Goal: Complete application form

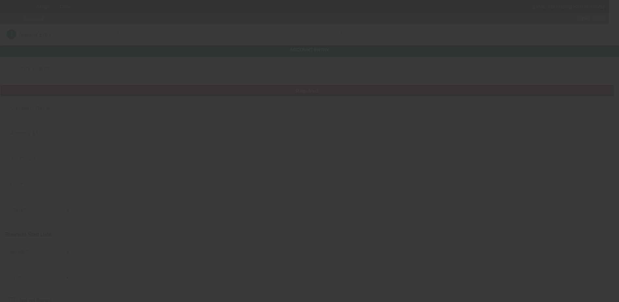
type input "10/6/2025"
type input "Spanky Auto Transport"
type input "."
type input "[PHONE_NUMBER]"
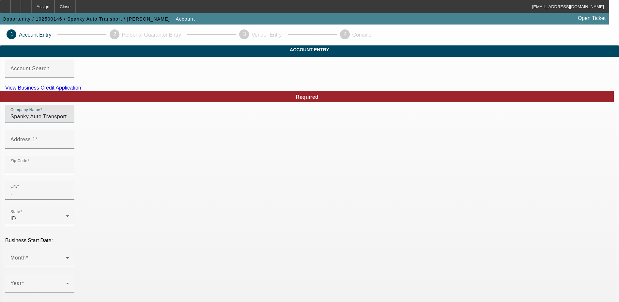
click at [69, 120] on input "Spanky Auto Transport" at bounding box center [39, 117] width 59 height 8
type input "Spanky Auto Transport LLC"
click at [69, 146] on input "Address 1" at bounding box center [39, 142] width 59 height 8
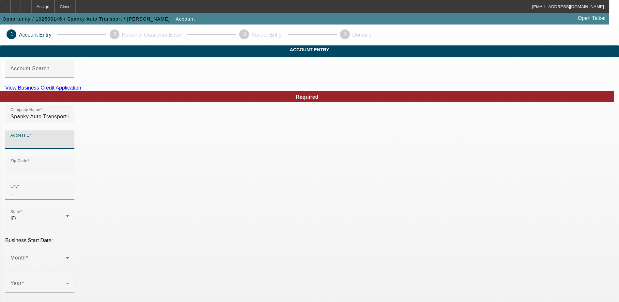
paste input "10870 W Fairview Ave Suite 102 #1105"
type input "10870 W Fairview Ave Suite 102 #1105"
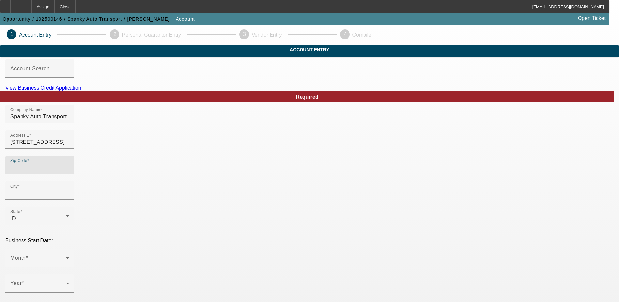
click at [69, 171] on input "." at bounding box center [39, 167] width 59 height 8
type input "83713"
type input "Boise"
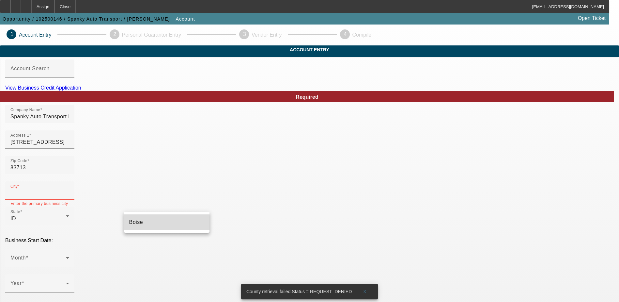
click at [140, 220] on mat-option "Boise" at bounding box center [166, 222] width 85 height 16
type input "Boise"
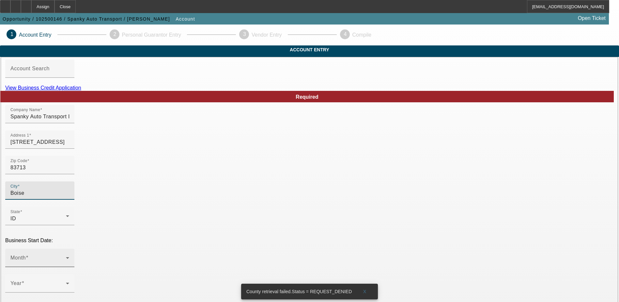
click at [66, 256] on span at bounding box center [37, 260] width 55 height 8
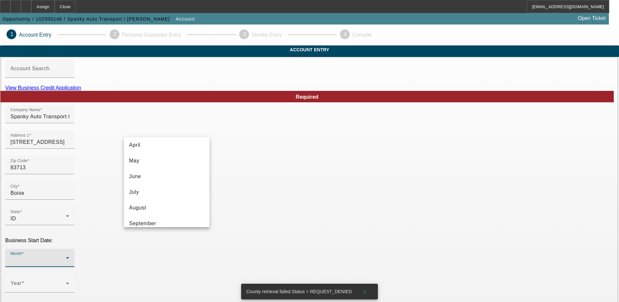
scroll to position [98, 0]
click at [147, 205] on span "October" at bounding box center [139, 206] width 20 height 8
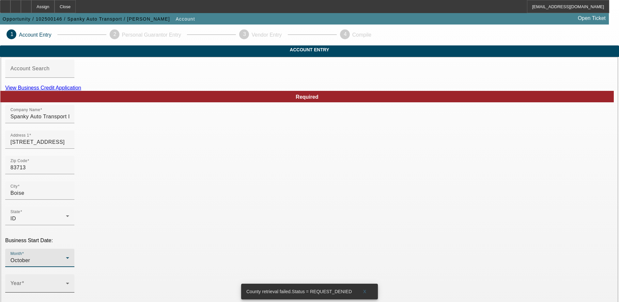
click at [74, 274] on div "Year" at bounding box center [39, 283] width 69 height 18
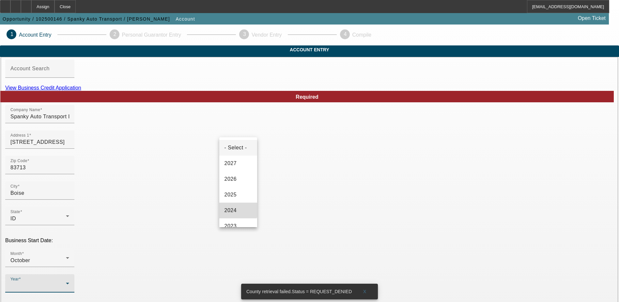
click at [238, 210] on mat-option "2024" at bounding box center [238, 210] width 38 height 16
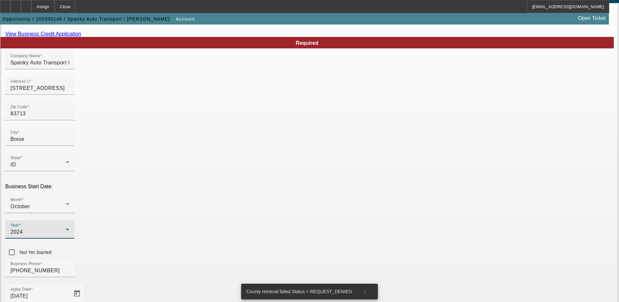
scroll to position [65, 0]
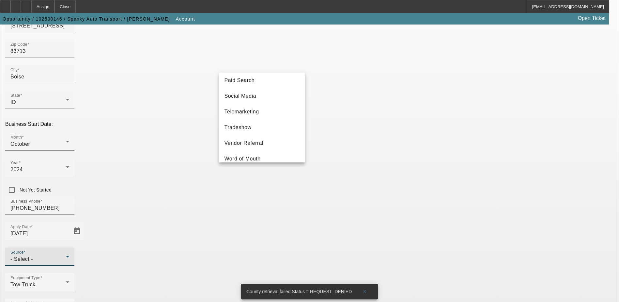
scroll to position [228, 0]
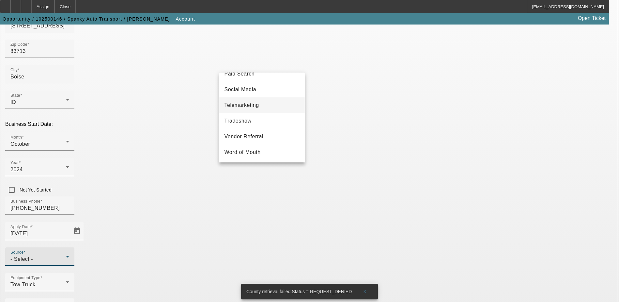
click at [251, 104] on mat-option "Telemarketing" at bounding box center [261, 105] width 85 height 16
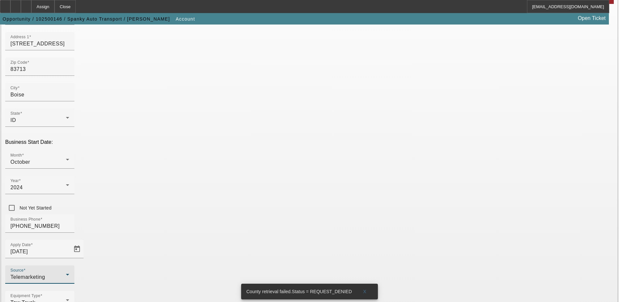
scroll to position [84, 0]
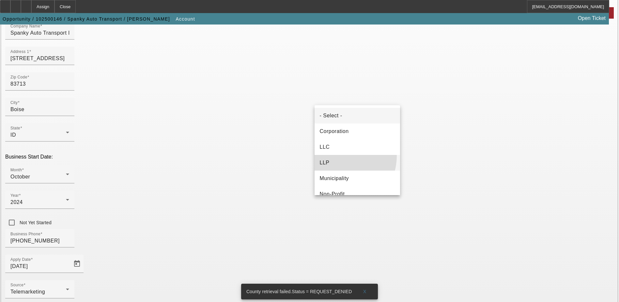
click at [335, 155] on mat-option "LLP" at bounding box center [357, 163] width 85 height 16
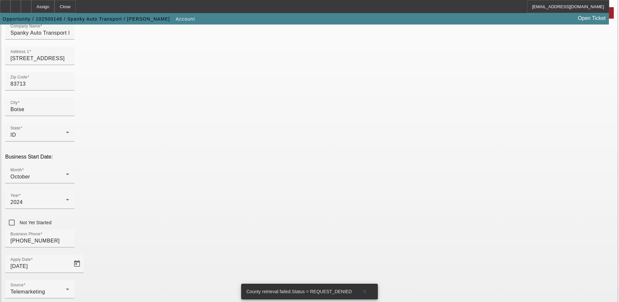
click at [335, 148] on mat-option "LLC" at bounding box center [357, 147] width 85 height 16
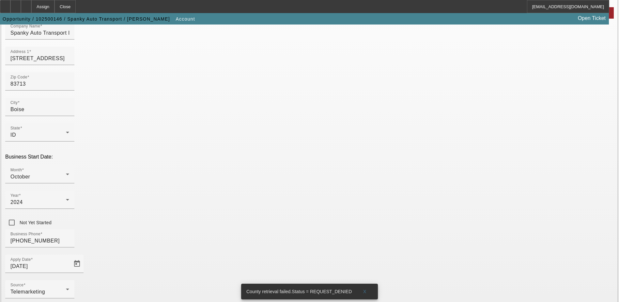
paste input "994811996"
type input "994811996"
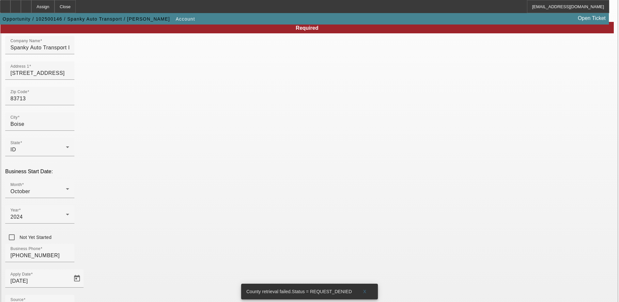
scroll to position [116, 0]
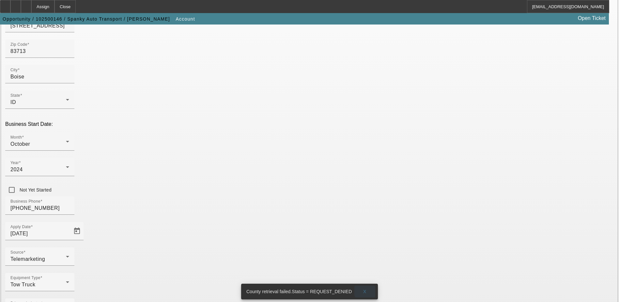
click at [363, 288] on span "X" at bounding box center [365, 290] width 4 height 5
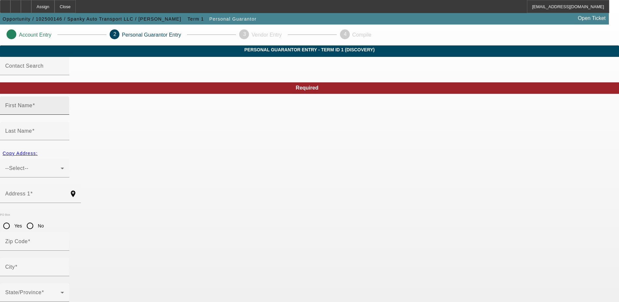
type input "Casey"
type input "Shaw"
radio input "true"
type input "(208) 440-0007"
type input "518-06-1929"
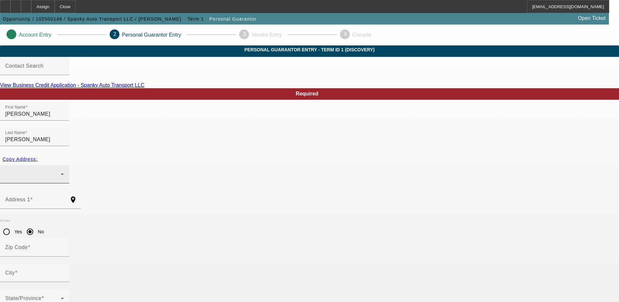
click at [61, 170] on div at bounding box center [32, 174] width 55 height 8
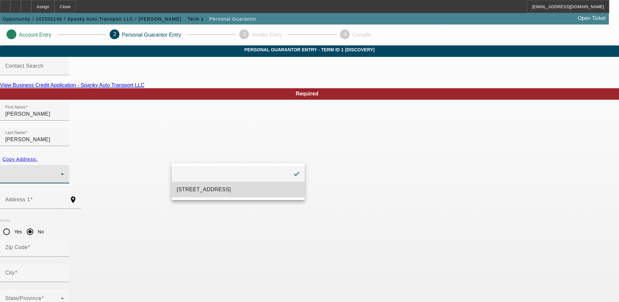
click at [220, 187] on span "10870 W Fairview Ave Suite 102 #1105 Boise, ID 83713" at bounding box center [204, 189] width 54 height 8
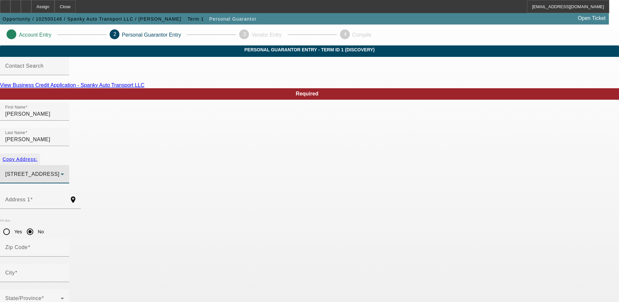
click at [38, 156] on span "Copy Address:" at bounding box center [20, 158] width 35 height 5
type input "10870 W Fairview Ave Suite 102 #1105"
radio input "false"
type input "83713"
type input "Boise"
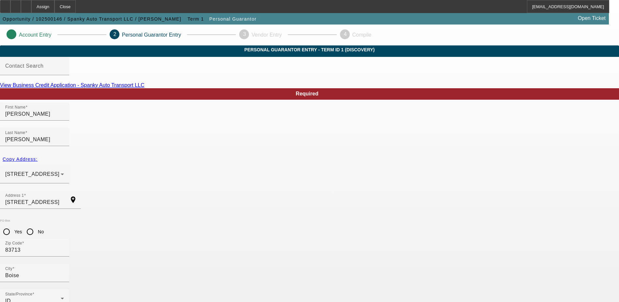
type input "100"
click at [9, 37] on icon at bounding box center [9, 34] width 0 height 6
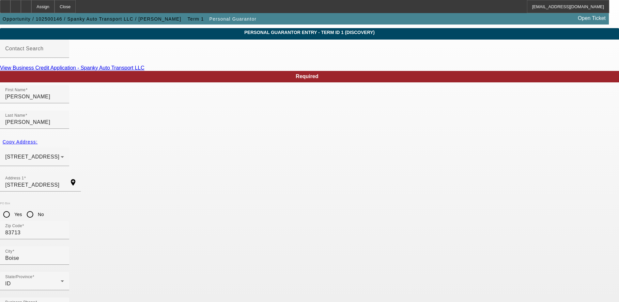
scroll to position [18, 0]
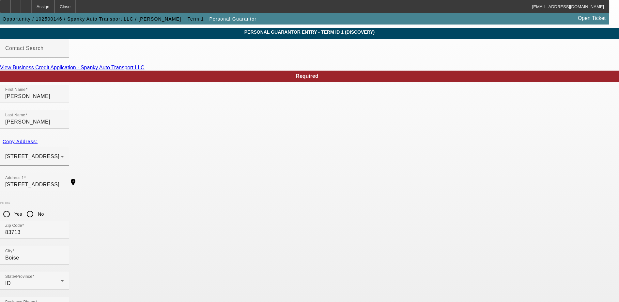
type input "spankyautotransport@gmail.com"
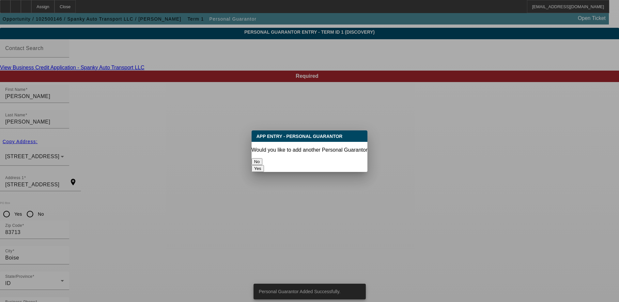
scroll to position [0, 0]
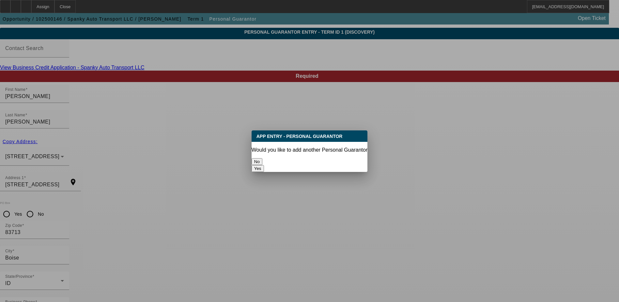
click at [262, 161] on button "No" at bounding box center [257, 161] width 11 height 7
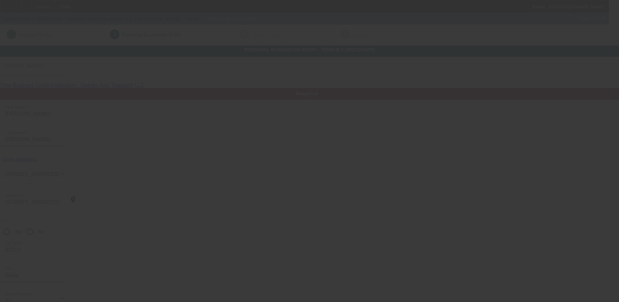
scroll to position [18, 0]
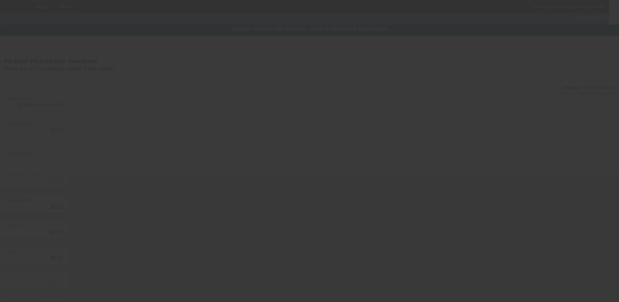
type input "$20,000.00"
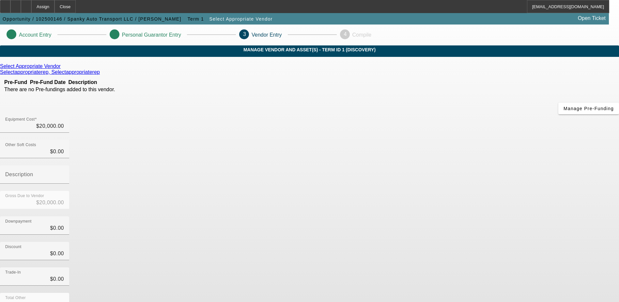
click at [62, 69] on icon at bounding box center [62, 66] width 0 height 6
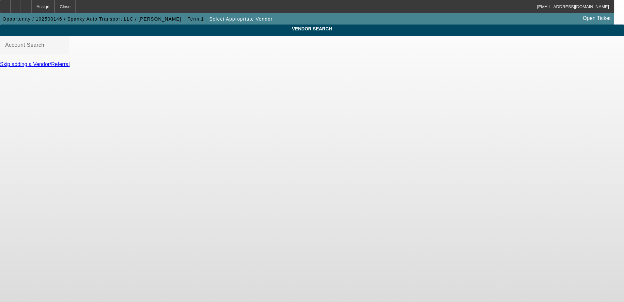
drag, startPoint x: 174, startPoint y: 49, endPoint x: 194, endPoint y: 83, distance: 39.1
click at [64, 49] on div "Account Search" at bounding box center [34, 45] width 59 height 18
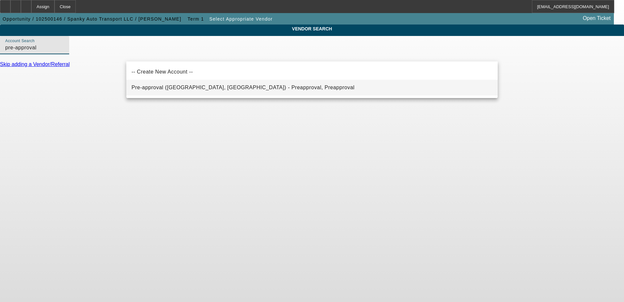
click at [194, 88] on span "Pre-approval (Northbrook, IL) - Preapproval, Preapproval" at bounding box center [243, 88] width 223 height 6
type input "Pre-approval (Northbrook, IL) - Preapproval, Preapproval"
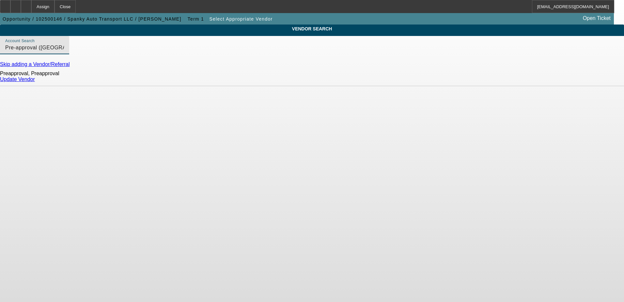
click at [478, 82] on div "Update Vendor" at bounding box center [312, 79] width 624 height 6
click at [35, 82] on link "Update Vendor" at bounding box center [17, 79] width 35 height 6
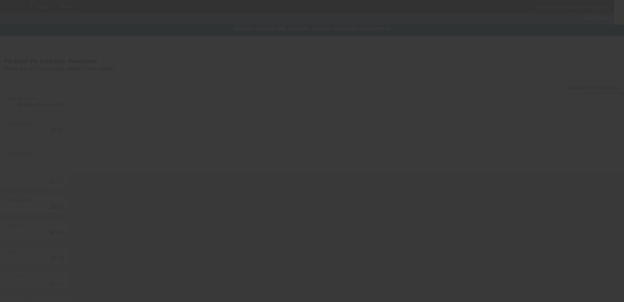
type input "$20,000.00"
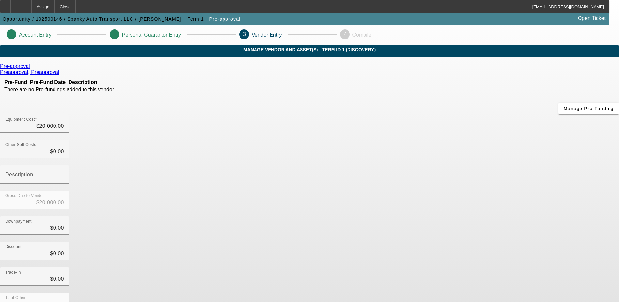
click at [61, 75] on icon at bounding box center [61, 72] width 0 height 6
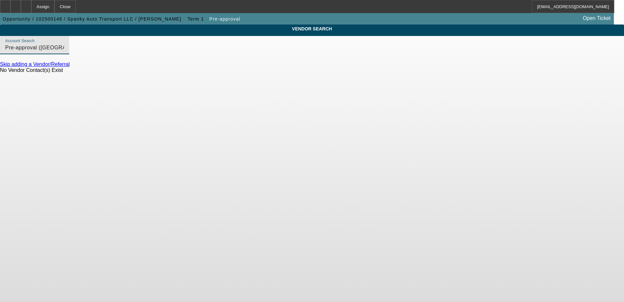
drag, startPoint x: 256, startPoint y: 53, endPoint x: 40, endPoint y: 49, distance: 216.4
click at [40, 49] on div "VENDOR SEARCH Account Search Pre-approval (Northbrook, IL) - Preapproval, Preap…" at bounding box center [312, 51] width 624 height 54
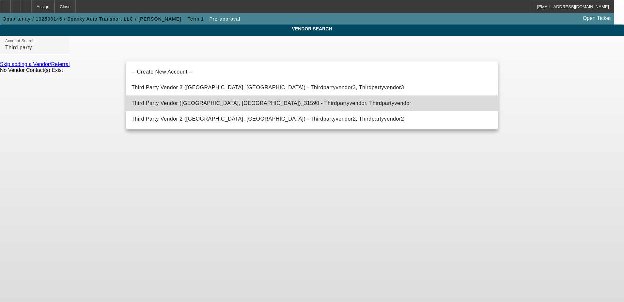
click at [177, 105] on span "Third Party Vendor (Northbrook, IL)_31590 - Thirdpartyvendor, Thirdpartyvendor" at bounding box center [272, 103] width 280 height 6
type input "Third Party Vendor (Northbrook, IL)_31590 - Thirdpartyvendor, Thirdpartyvendor"
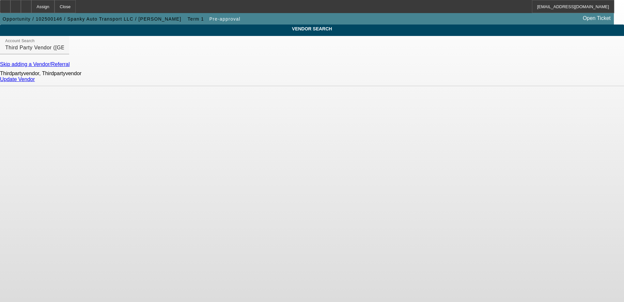
click at [35, 82] on link "Update Vendor" at bounding box center [17, 79] width 35 height 6
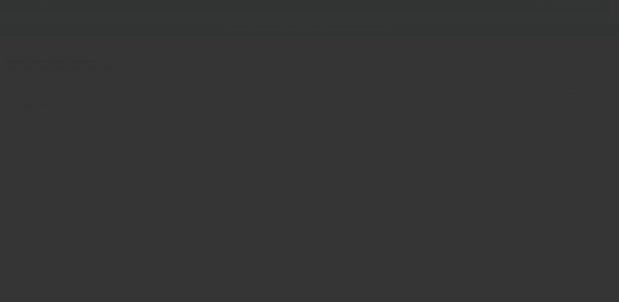
type input "$20,000.00"
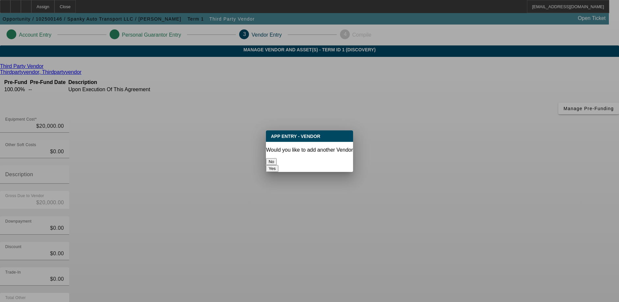
click at [440, 284] on div at bounding box center [309, 151] width 619 height 302
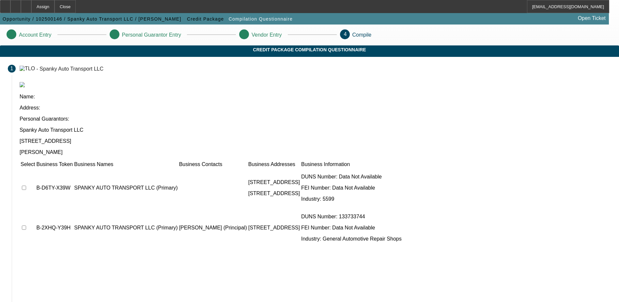
click at [35, 168] on td at bounding box center [27, 187] width 15 height 39
click at [26, 185] on input "checkbox" at bounding box center [24, 187] width 4 height 4
checkbox input "true"
click at [26, 225] on input "checkbox" at bounding box center [24, 227] width 4 height 4
checkbox input "true"
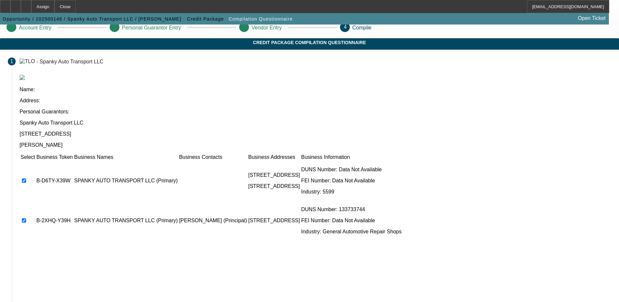
scroll to position [36, 0]
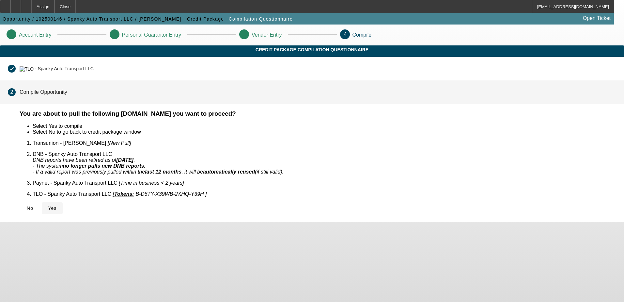
click at [48, 205] on icon at bounding box center [48, 207] width 0 height 5
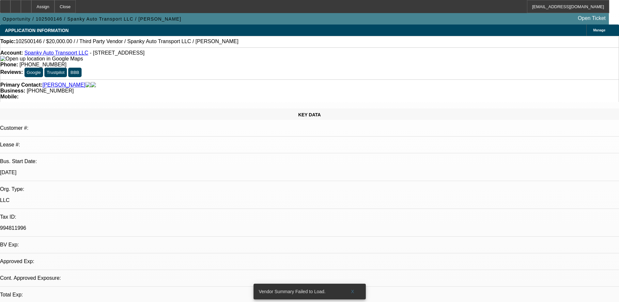
select select "0"
select select "2"
select select "0.1"
select select "4"
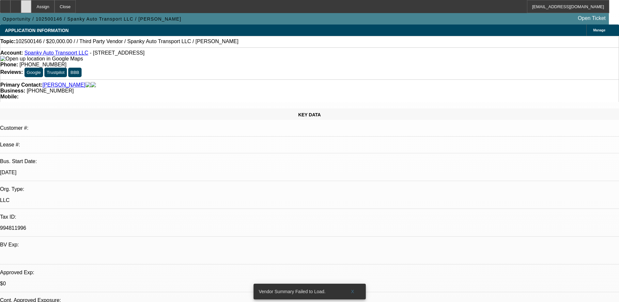
click at [31, 9] on div at bounding box center [26, 6] width 10 height 13
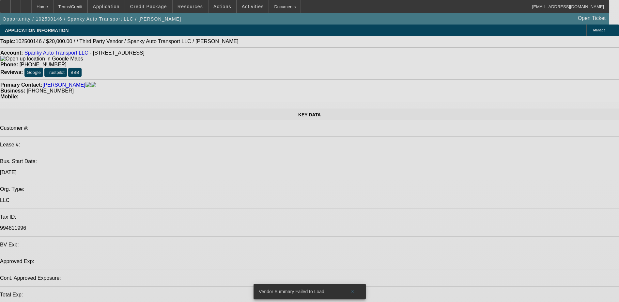
select select "0"
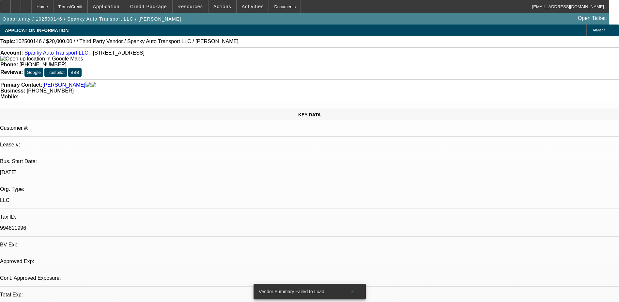
select select "2"
select select "0.1"
select select "4"
click at [31, 10] on div at bounding box center [26, 6] width 10 height 13
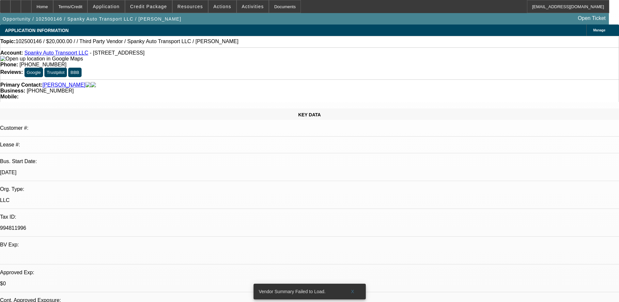
select select "0"
select select "2"
select select "0.1"
select select "4"
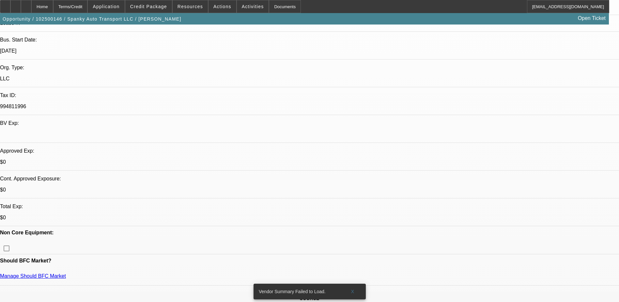
scroll to position [163, 0]
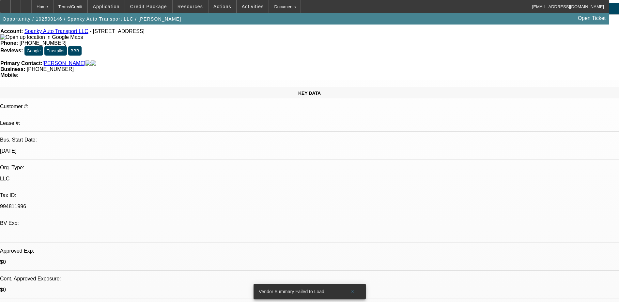
scroll to position [0, 0]
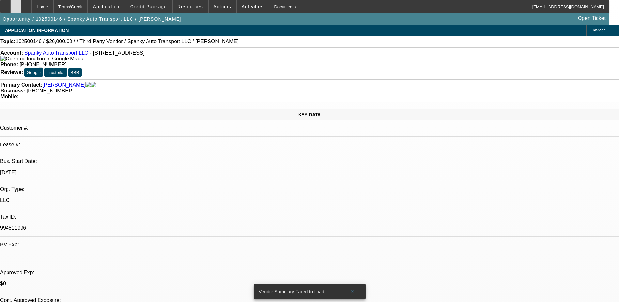
click at [16, 4] on icon at bounding box center [16, 4] width 0 height 0
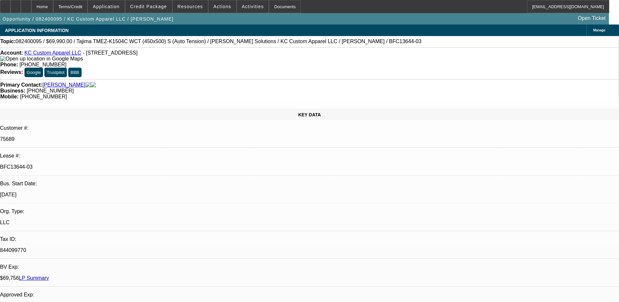
select select "0"
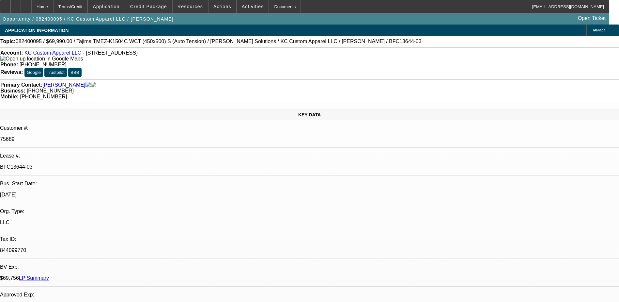
select select "0"
select select "2"
select select "0"
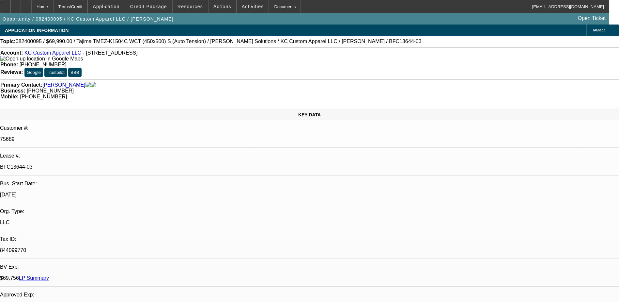
select select "2"
select select "0"
select select "1"
select select "2"
select select "6"
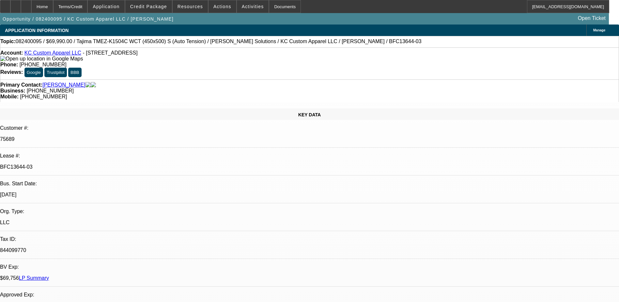
select select "1"
select select "2"
select select "6"
select select "1"
select select "2"
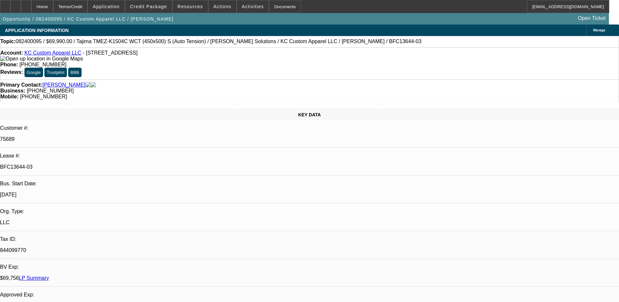
select select "6"
select select "1"
select select "2"
select select "6"
select select "0"
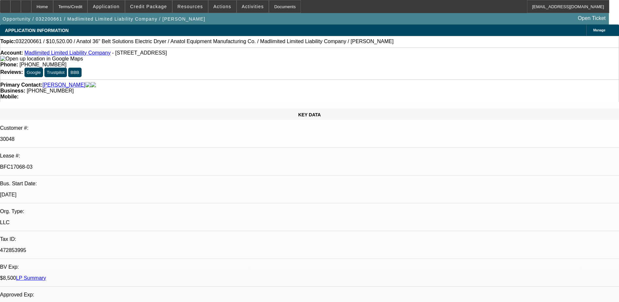
select select "0"
select select "2"
select select "0"
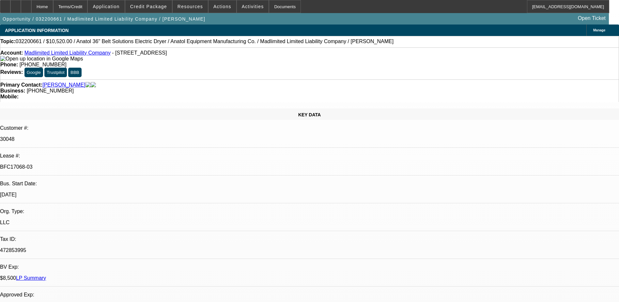
select select "0"
select select "2"
click at [46, 275] on link "LP Summary" at bounding box center [31, 278] width 30 height 6
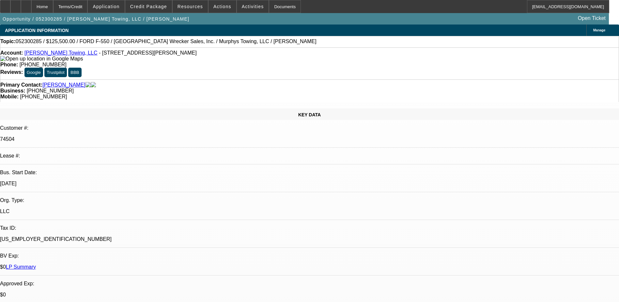
select select "0"
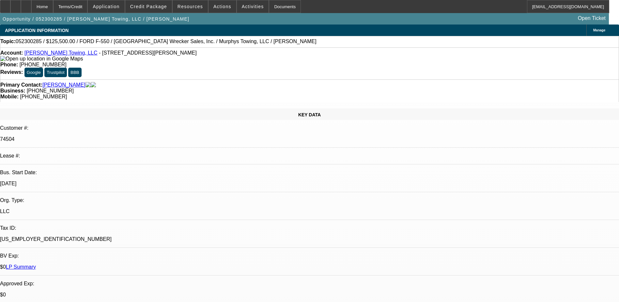
select select "0"
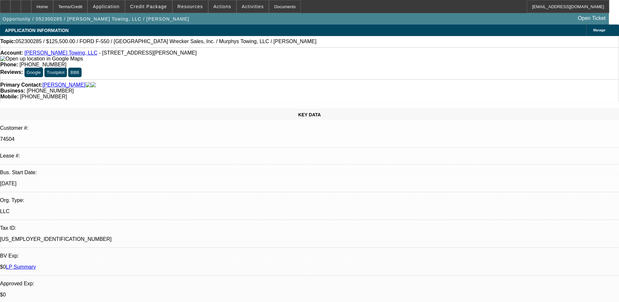
select select "0"
select select "1"
select select "6"
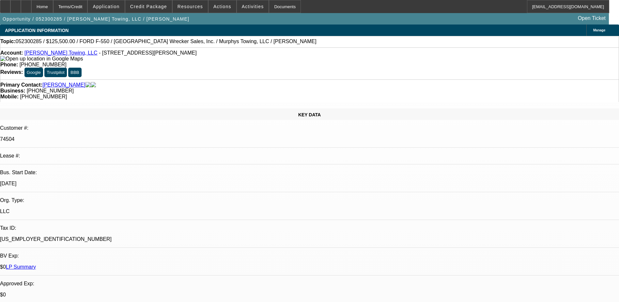
select select "1"
select select "6"
select select "1"
select select "2"
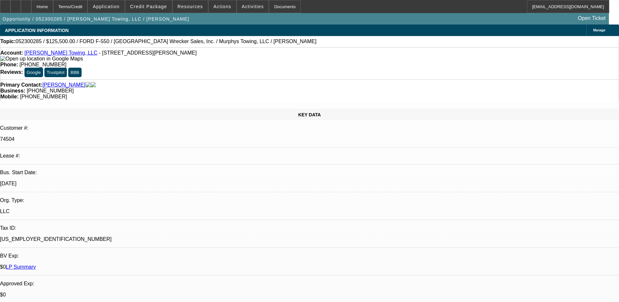
select select "6"
select select "1"
select select "2"
select select "6"
